Goal: Transaction & Acquisition: Purchase product/service

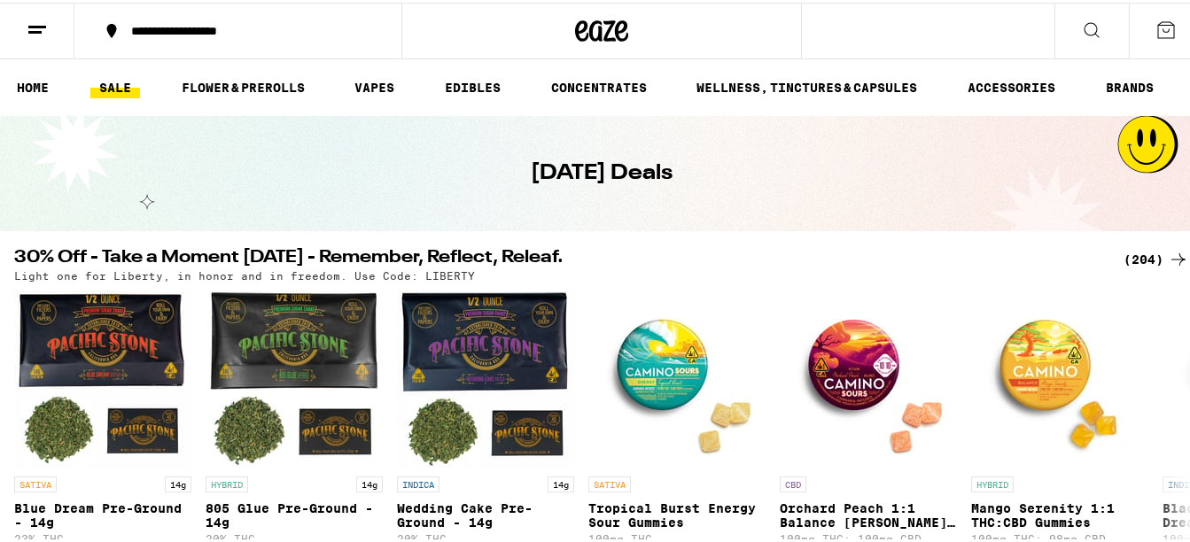
click at [35, 24] on line at bounding box center [37, 24] width 18 height 0
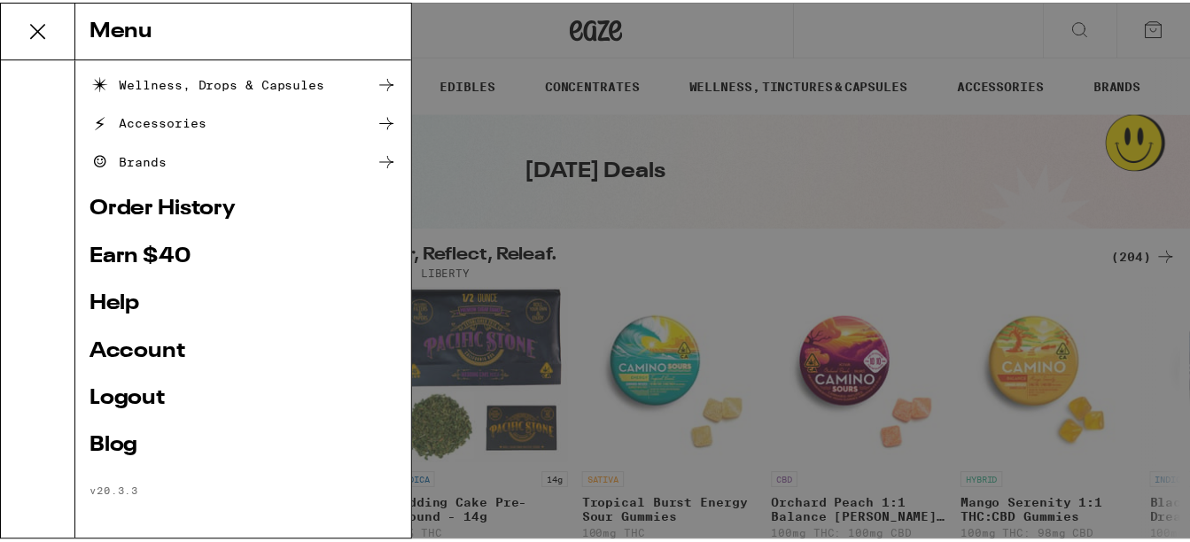
scroll to position [269, 0]
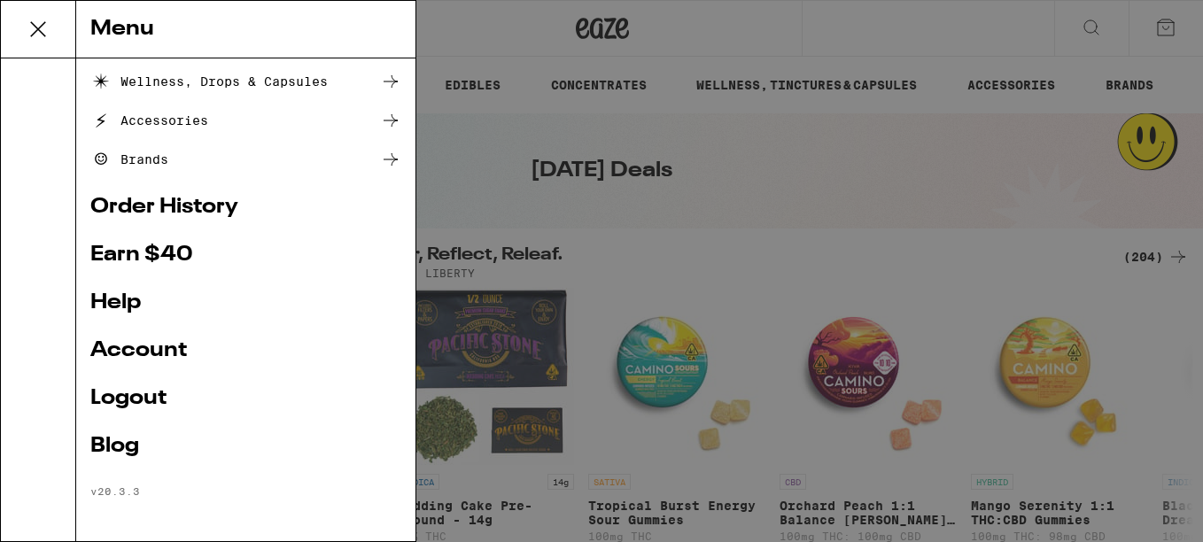
click at [135, 350] on link "Account" at bounding box center [245, 350] width 311 height 21
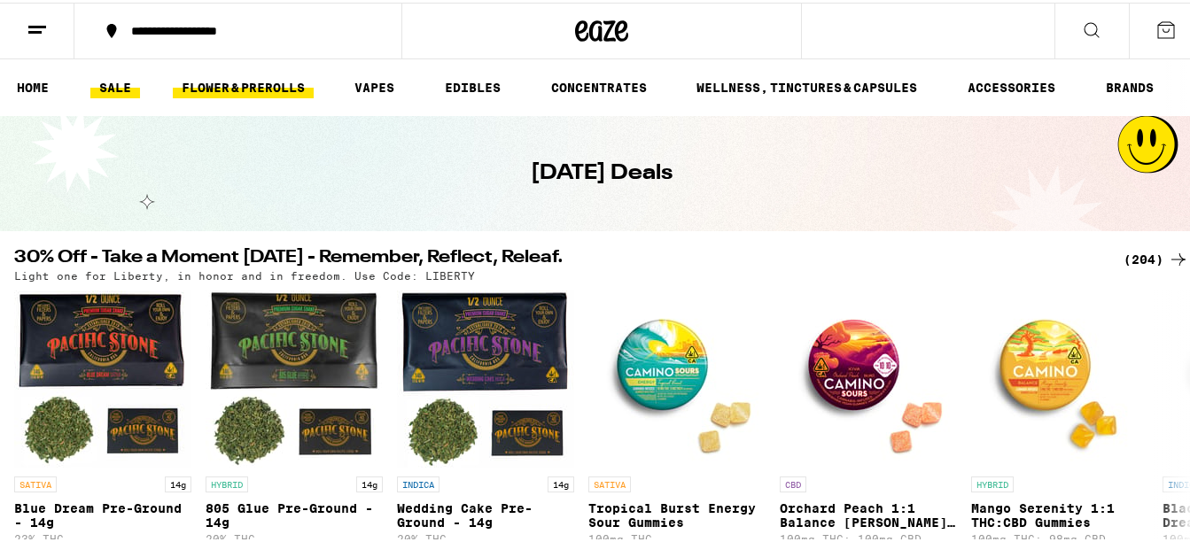
click at [236, 83] on link "FLOWER & PREROLLS" at bounding box center [243, 84] width 141 height 21
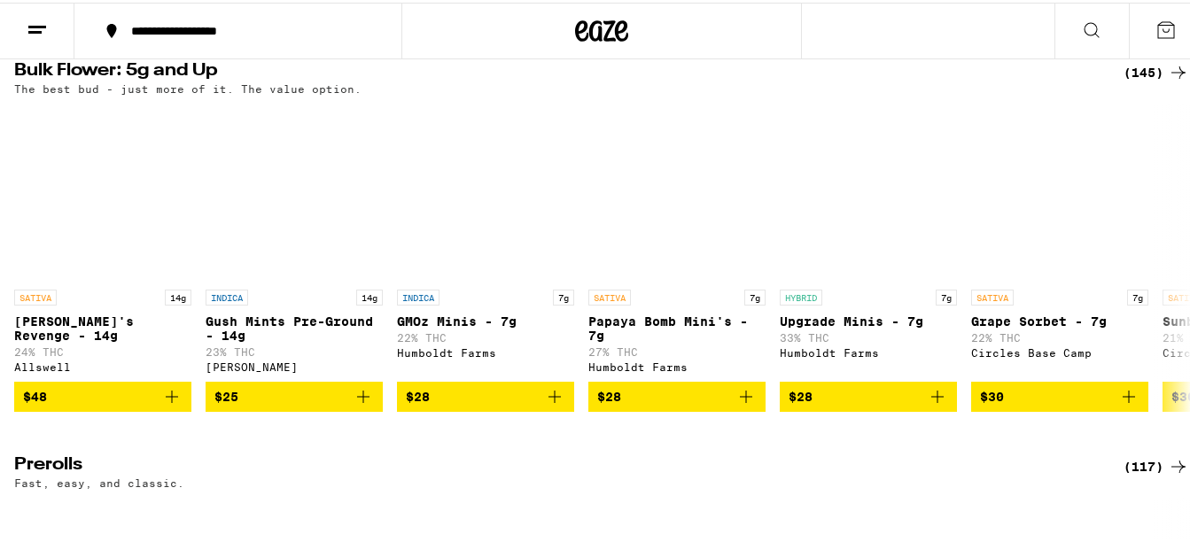
scroll to position [462, 0]
